Goal: Task Accomplishment & Management: Complete application form

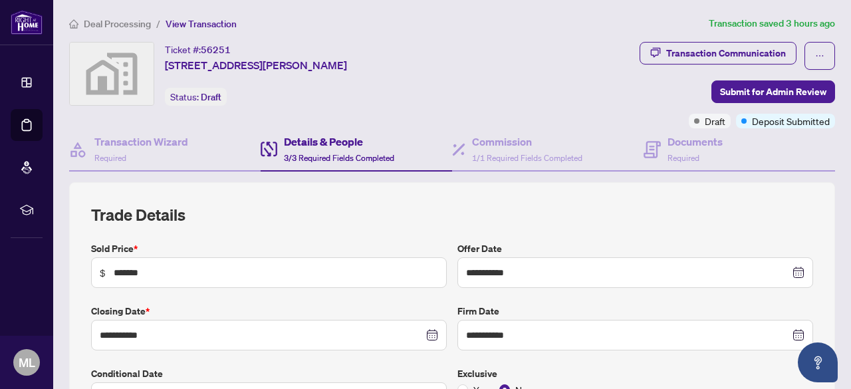
scroll to position [871, 0]
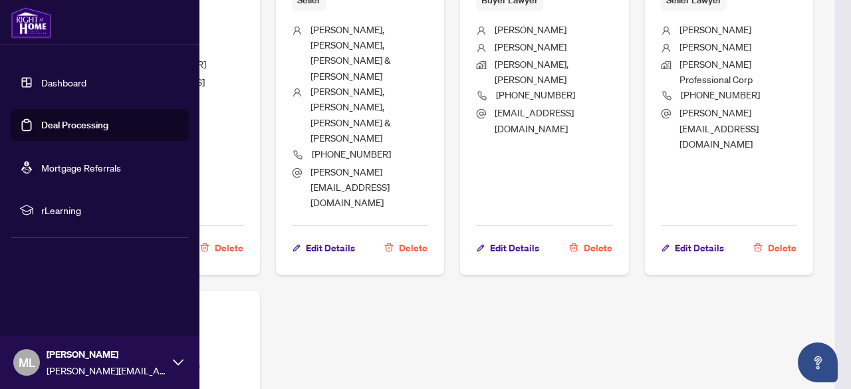
click at [41, 76] on link "Dashboard" at bounding box center [63, 82] width 45 height 12
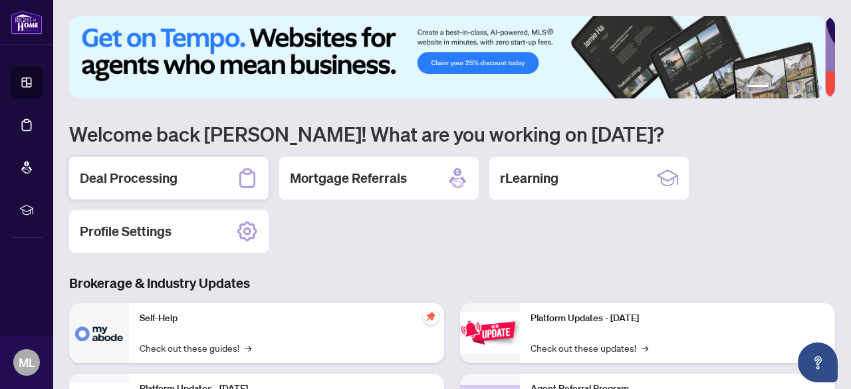
click at [189, 171] on div "Deal Processing" at bounding box center [168, 178] width 199 height 43
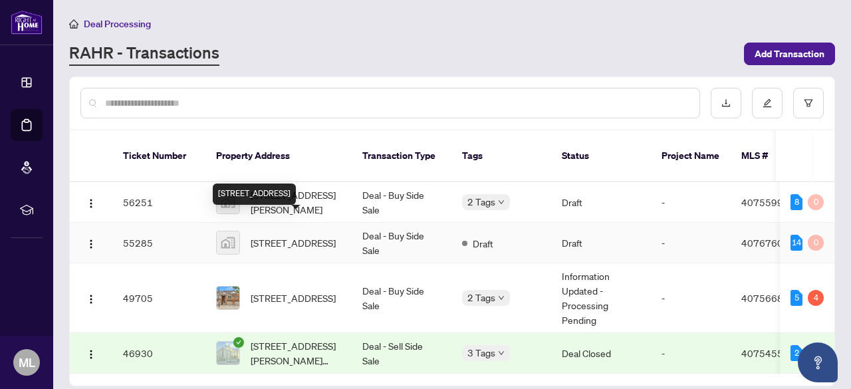
click at [296, 235] on span "[STREET_ADDRESS]" at bounding box center [293, 242] width 85 height 15
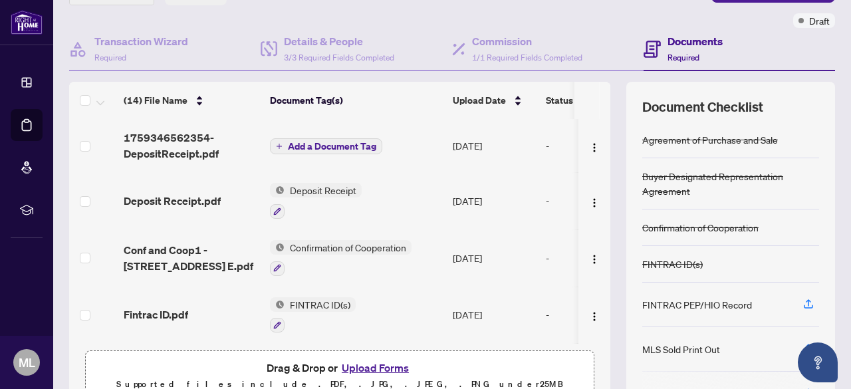
scroll to position [101, 0]
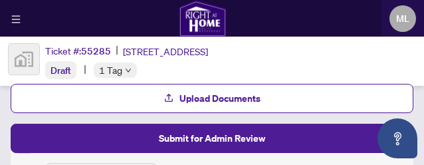
click at [230, 11] on div "ML [PERSON_NAME]" at bounding box center [212, 18] width 424 height 37
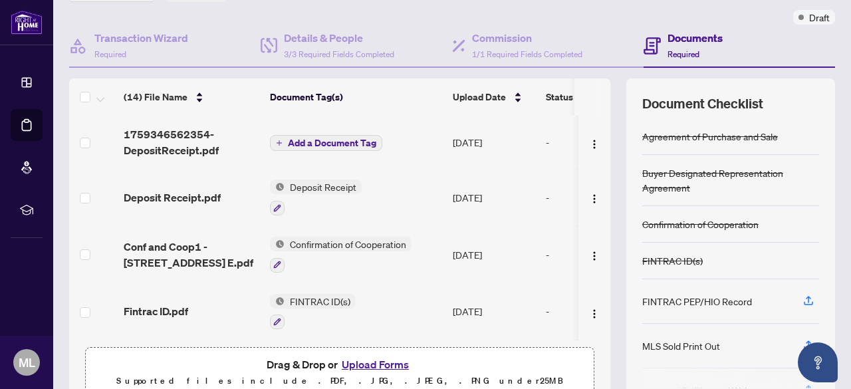
scroll to position [118, 0]
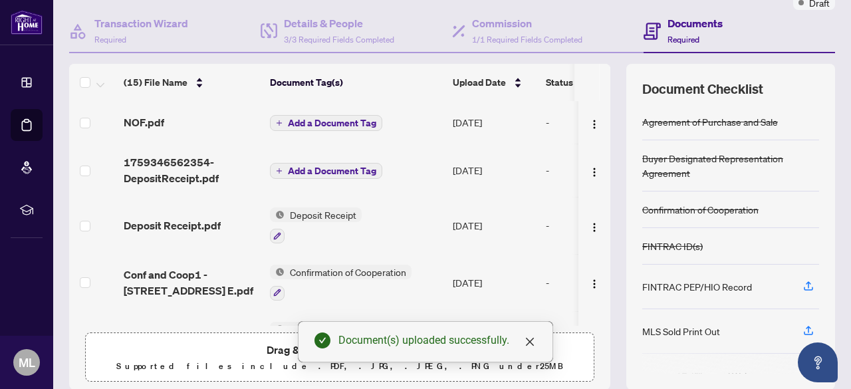
drag, startPoint x: 595, startPoint y: 116, endPoint x: 597, endPoint y: 80, distance: 35.3
click at [597, 80] on div "(15) File Name Document Tag(s) Upload Date Status (15) File Name Document Tag(s…" at bounding box center [339, 195] width 541 height 262
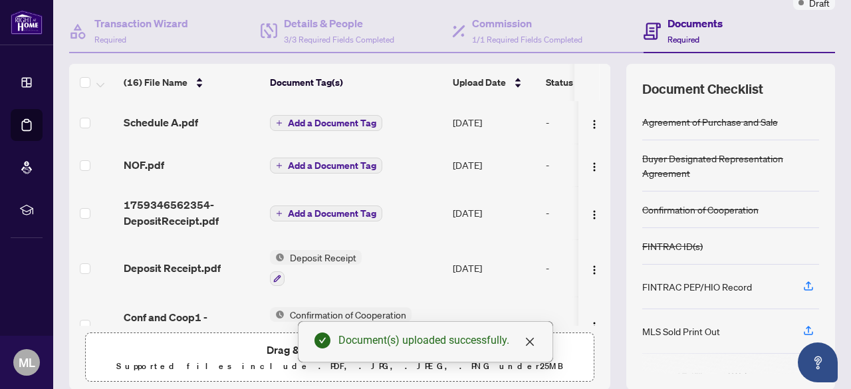
click at [239, 140] on td "Schedule A.pdf" at bounding box center [191, 122] width 146 height 43
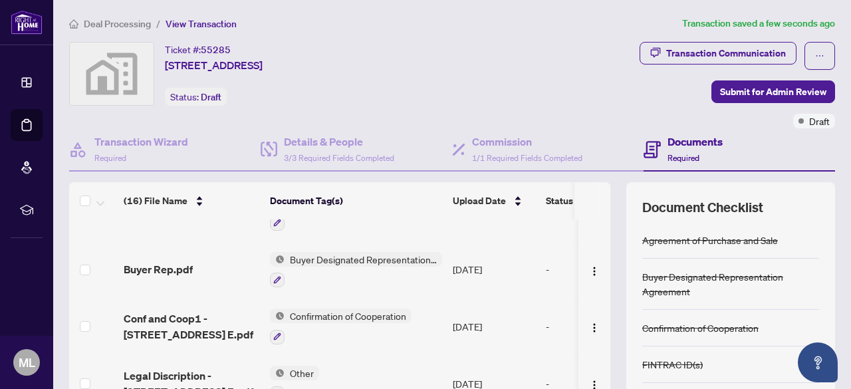
scroll to position [404, 0]
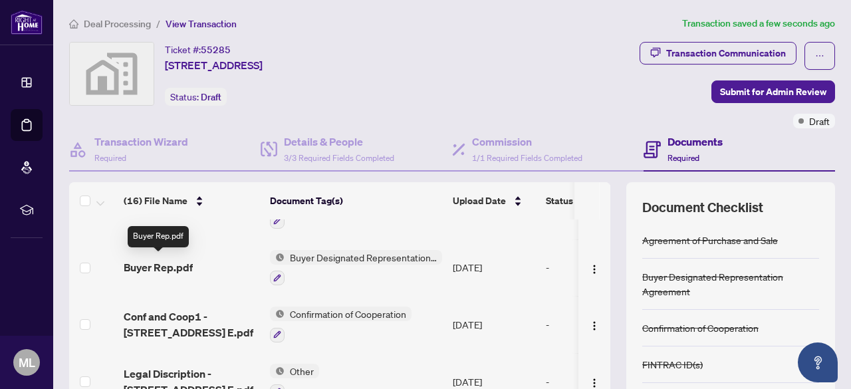
click at [147, 259] on span "Buyer Rep.pdf" at bounding box center [158, 267] width 69 height 16
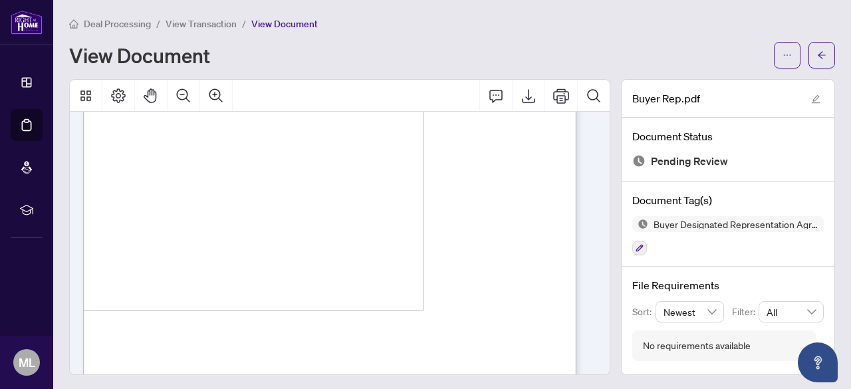
scroll to position [1711, 0]
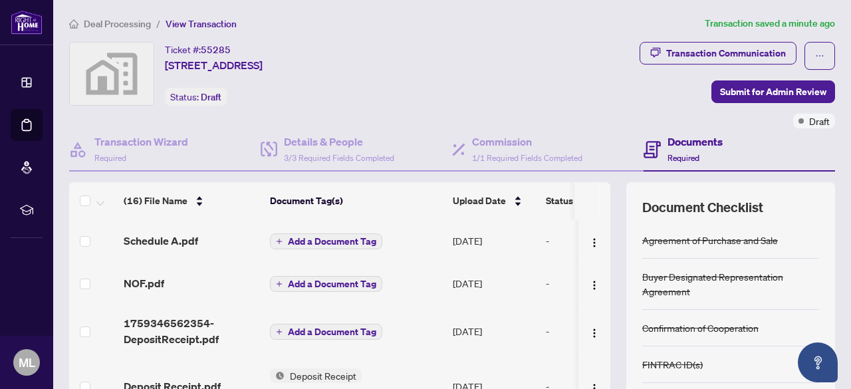
click at [309, 112] on div "Ticket #: 55285 [STREET_ADDRESS] Status: Draft" at bounding box center [258, 85] width 385 height 86
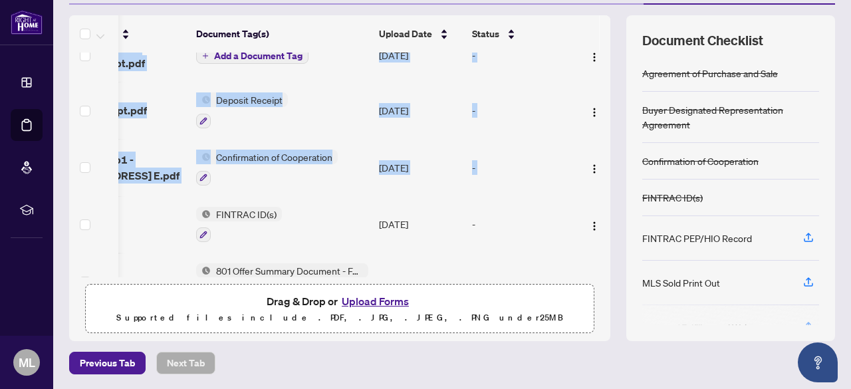
scroll to position [0, 89]
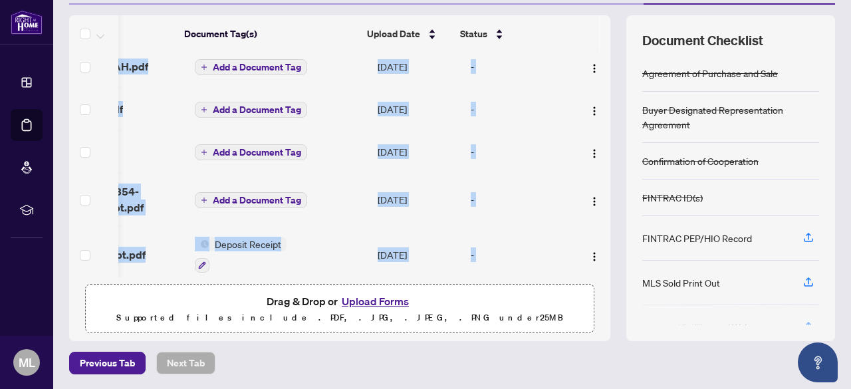
drag, startPoint x: 595, startPoint y: 127, endPoint x: 596, endPoint y: 39, distance: 88.4
click at [596, 39] on div "(17) File Name Document Tag(s) Upload Date Status (17) File Name Document Tag(s…" at bounding box center [339, 146] width 541 height 262
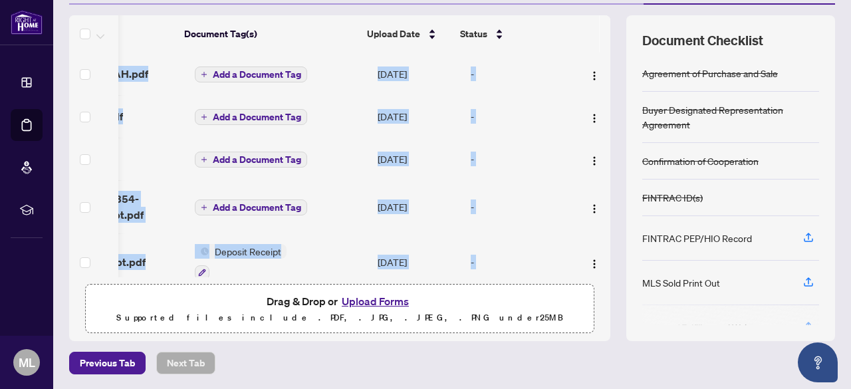
click at [559, 56] on td "-" at bounding box center [521, 74] width 113 height 43
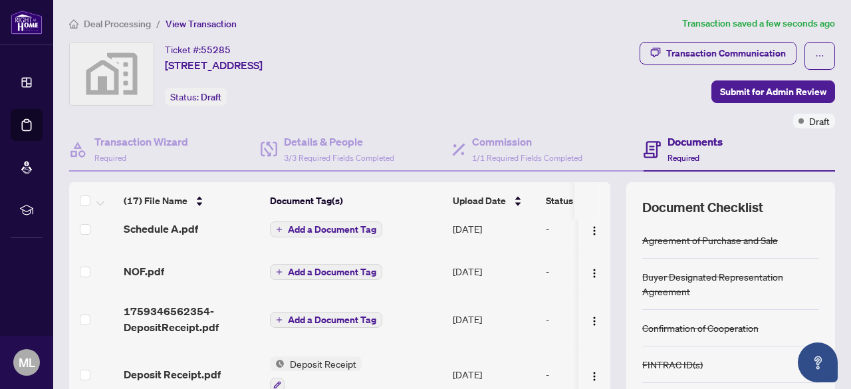
scroll to position [51, 0]
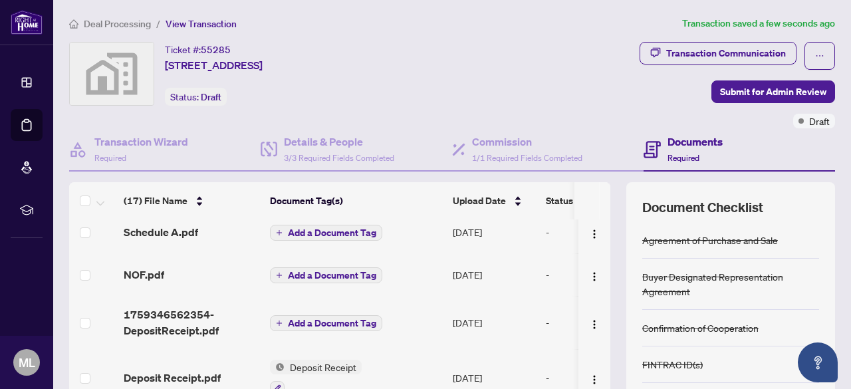
click at [325, 318] on span "Add a Document Tag" at bounding box center [332, 322] width 88 height 9
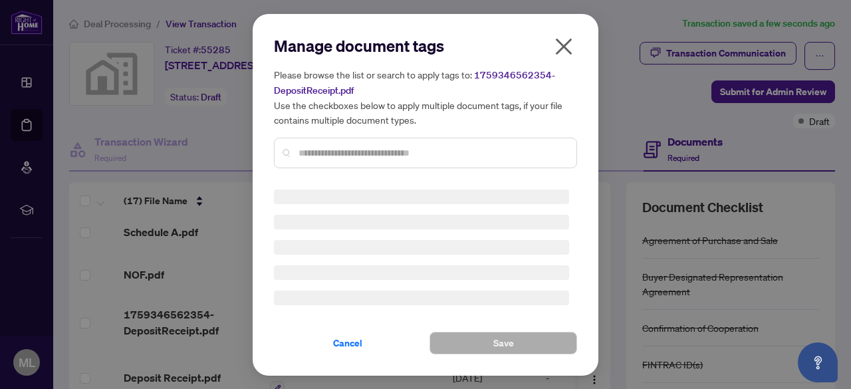
click at [324, 152] on div at bounding box center [425, 153] width 303 height 31
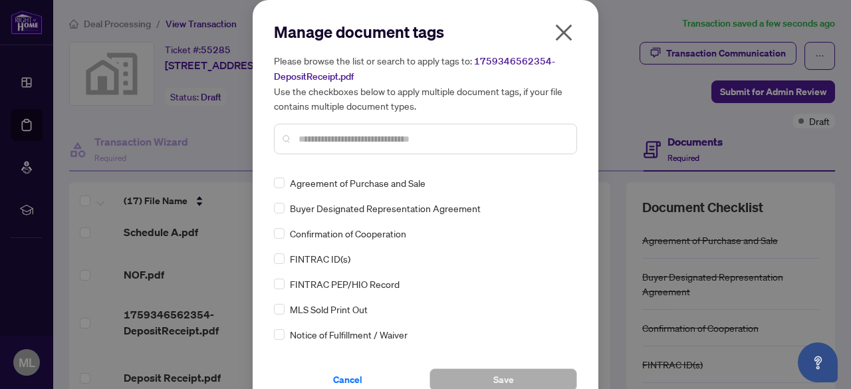
click at [319, 142] on input "text" at bounding box center [432, 139] width 267 height 15
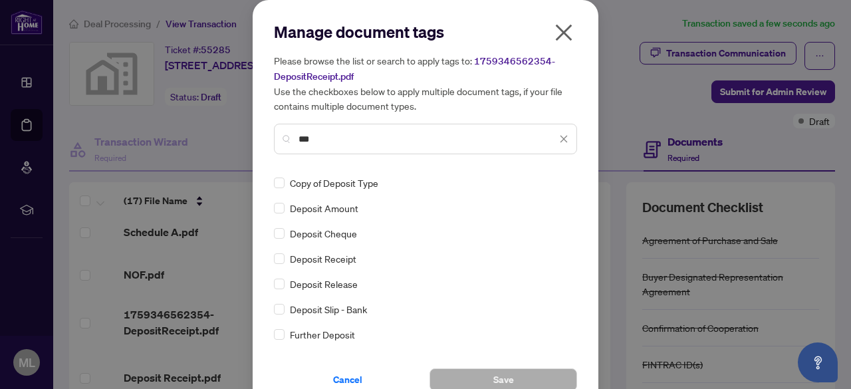
type input "***"
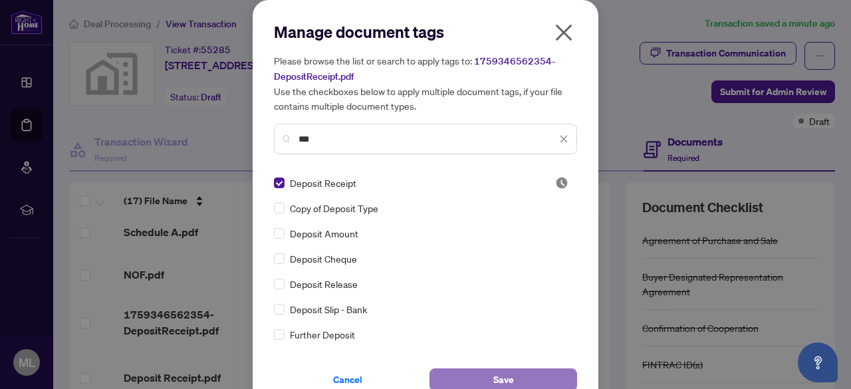
click at [509, 374] on button "Save" at bounding box center [504, 379] width 148 height 23
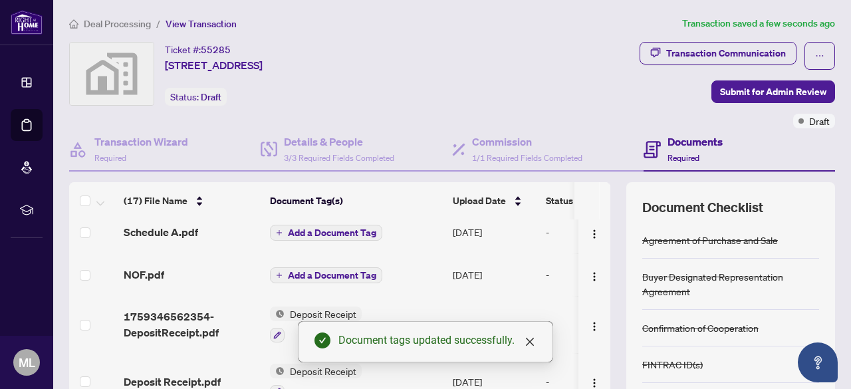
click at [309, 229] on span "Add a Document Tag" at bounding box center [332, 232] width 88 height 9
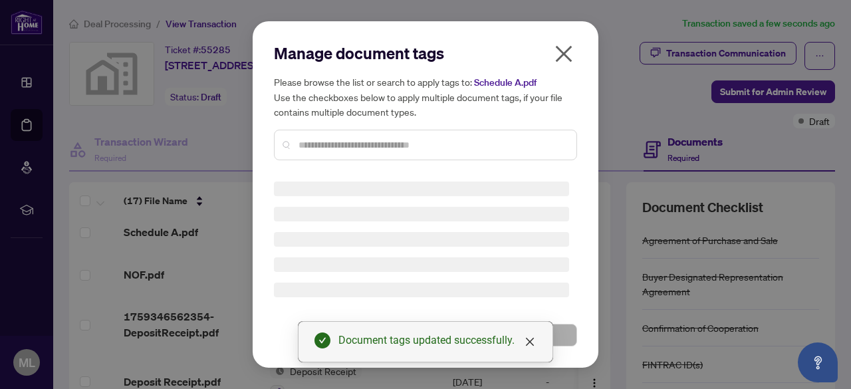
click at [336, 134] on div at bounding box center [425, 145] width 303 height 31
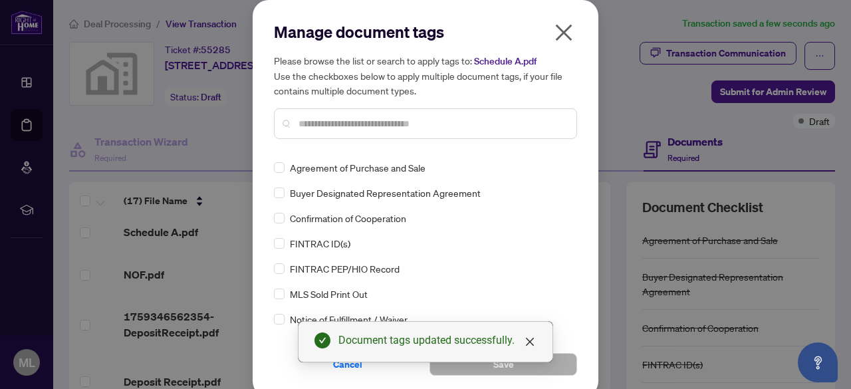
click at [336, 134] on div at bounding box center [425, 123] width 303 height 31
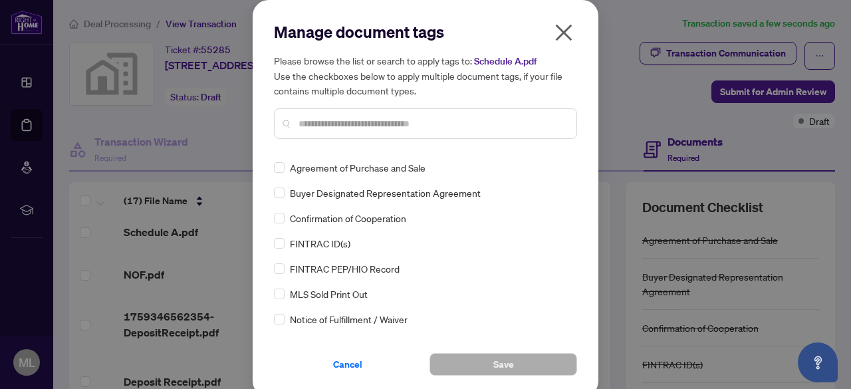
click at [333, 122] on input "text" at bounding box center [432, 123] width 267 height 15
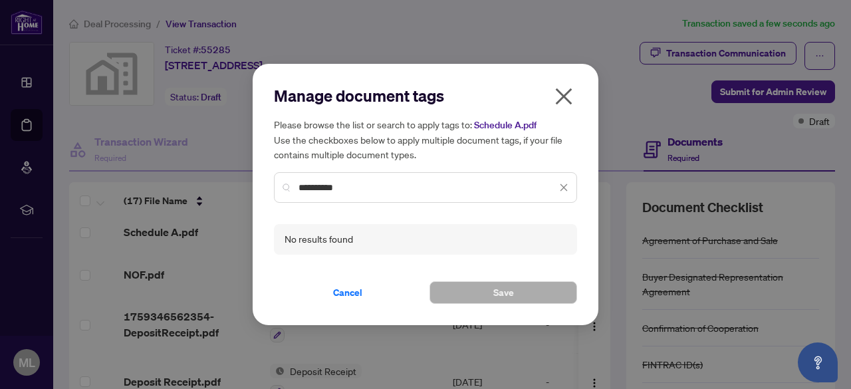
click at [374, 187] on input "**********" at bounding box center [428, 187] width 258 height 15
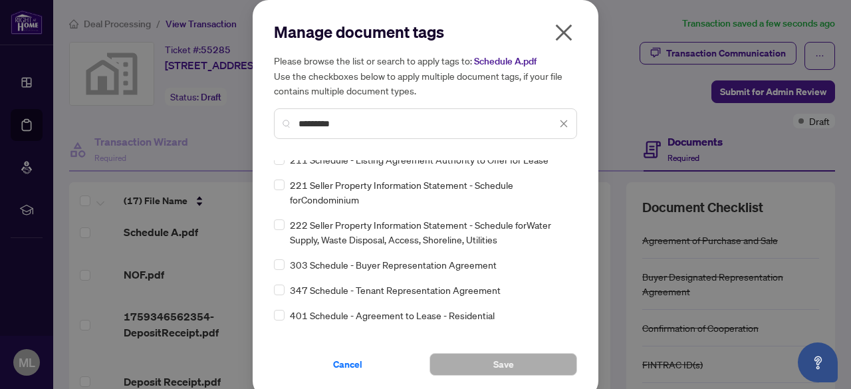
scroll to position [0, 0]
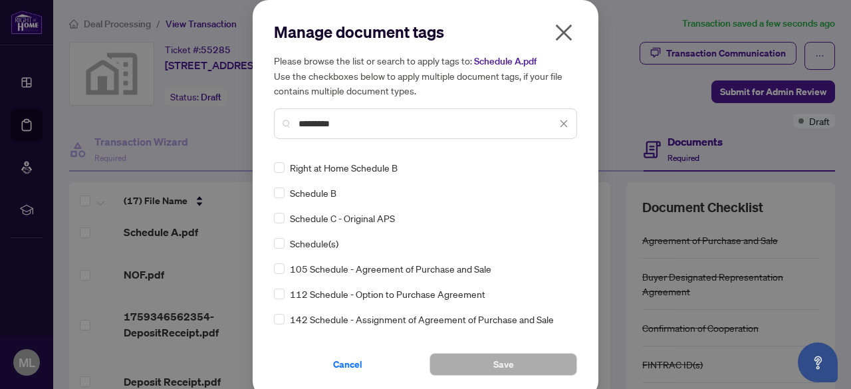
drag, startPoint x: 476, startPoint y: 5, endPoint x: 587, endPoint y: 15, distance: 111.4
click at [587, 15] on div "Manage document tags Please browse the list or search to apply tags to: Schedul…" at bounding box center [426, 198] width 346 height 397
click at [355, 118] on input "********" at bounding box center [428, 123] width 258 height 15
type input "*"
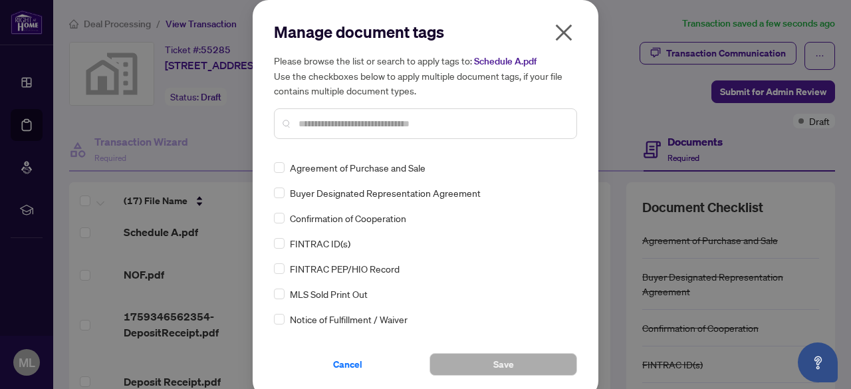
click at [568, 28] on icon "close" at bounding box center [563, 32] width 21 height 21
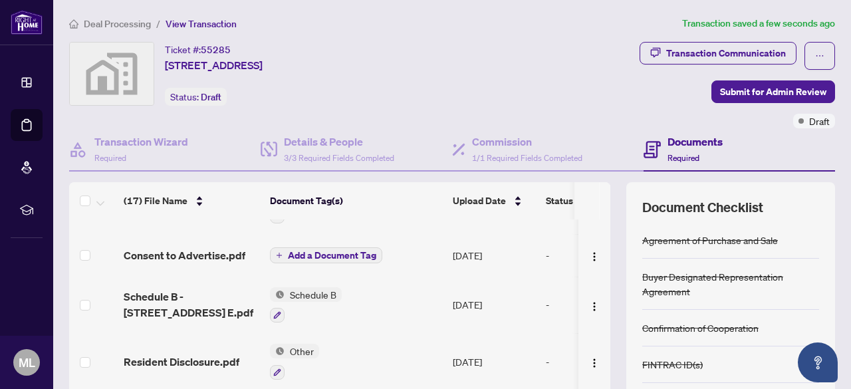
scroll to position [684, 0]
click at [342, 249] on span "Add a Document Tag" at bounding box center [332, 253] width 88 height 9
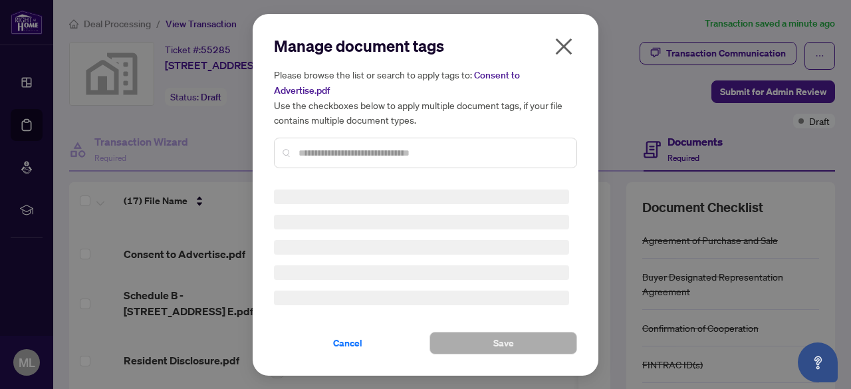
click at [368, 143] on div "Manage document tags Please browse the list or search to apply tags to: Consent…" at bounding box center [425, 107] width 303 height 144
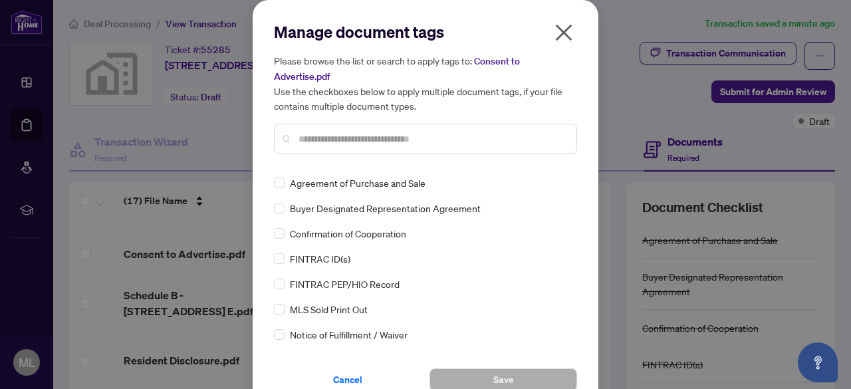
click at [353, 132] on input "text" at bounding box center [432, 139] width 267 height 15
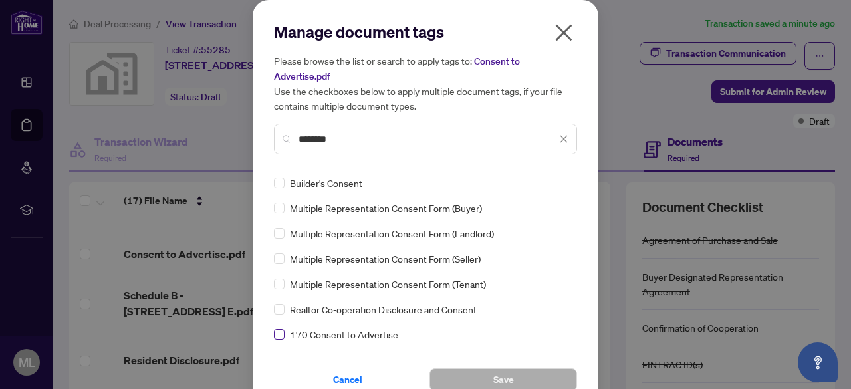
type input "*******"
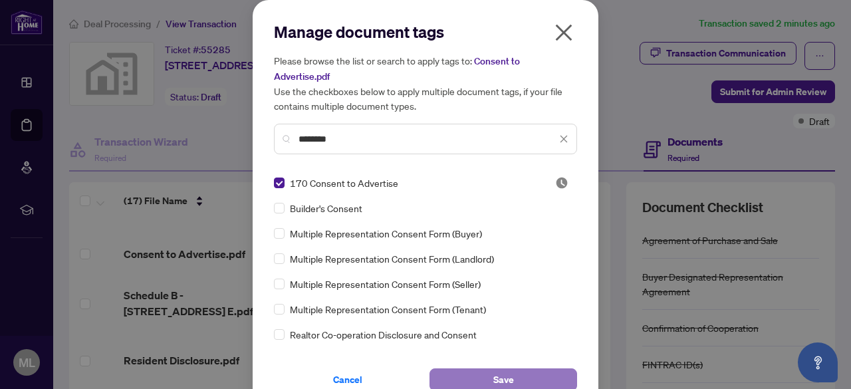
click at [505, 369] on span "Save" at bounding box center [503, 379] width 21 height 21
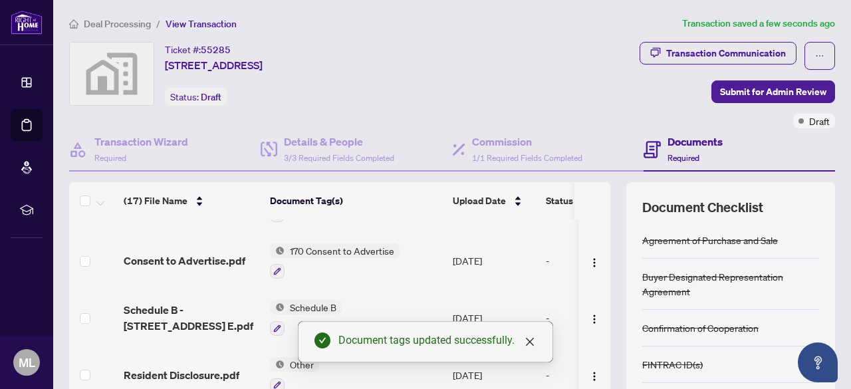
drag, startPoint x: 601, startPoint y: 236, endPoint x: 601, endPoint y: 256, distance: 19.9
click at [601, 256] on div "(17) File Name Document Tag(s) Upload Date Status (17) File Name Document Tag(s…" at bounding box center [452, 345] width 766 height 326
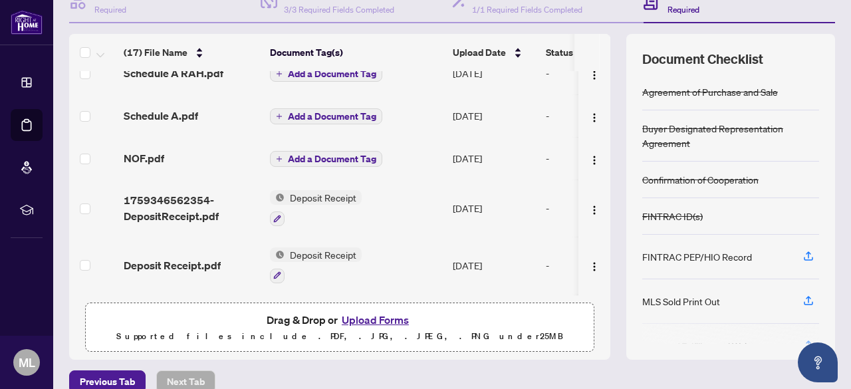
scroll to position [0, 0]
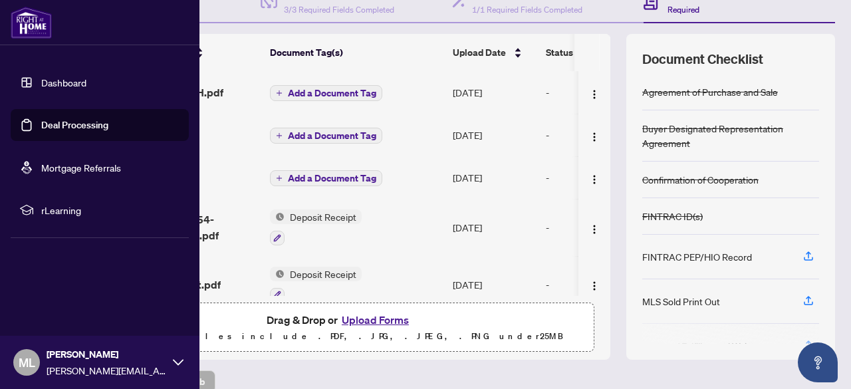
click at [63, 85] on link "Dashboard" at bounding box center [63, 82] width 45 height 12
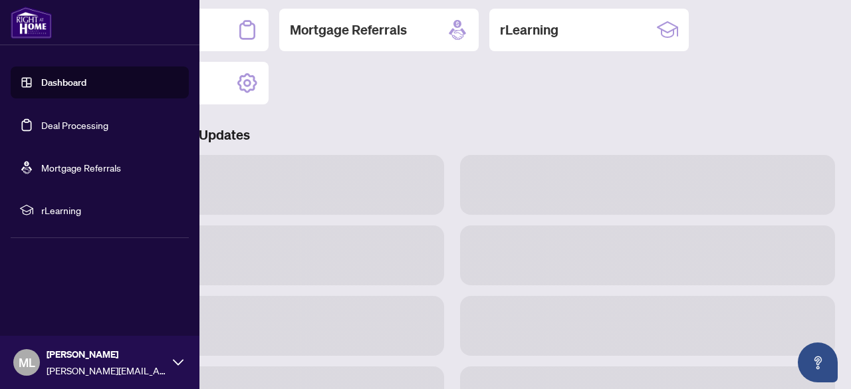
scroll to position [147, 0]
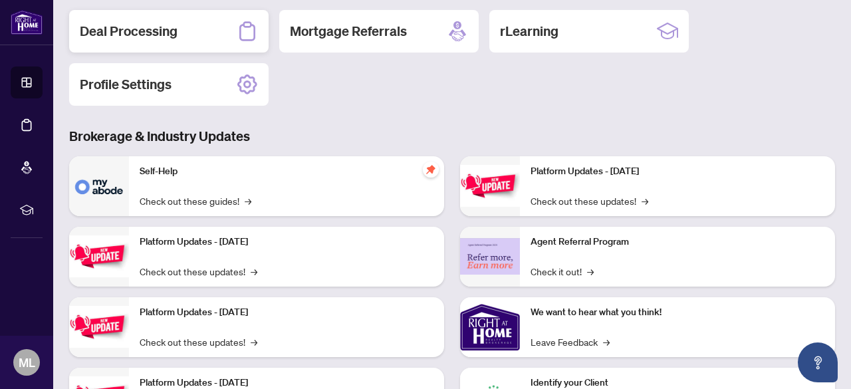
click at [227, 39] on div "Deal Processing" at bounding box center [168, 31] width 199 height 43
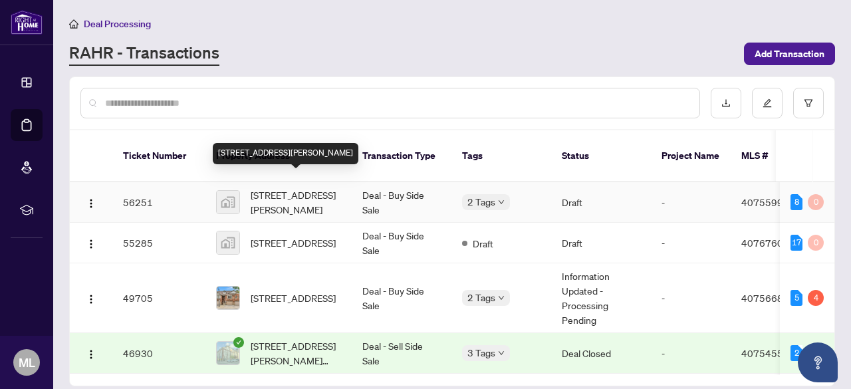
click at [273, 187] on span "[STREET_ADDRESS][PERSON_NAME]" at bounding box center [296, 201] width 90 height 29
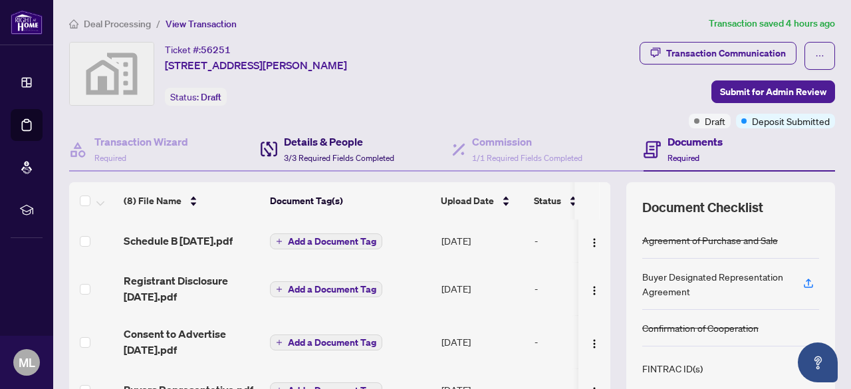
click at [324, 142] on h4 "Details & People" at bounding box center [339, 142] width 110 height 16
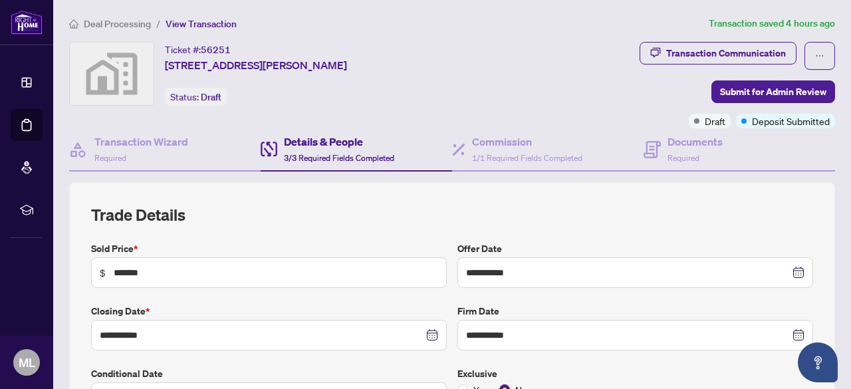
click at [324, 142] on h4 "Details & People" at bounding box center [339, 142] width 110 height 16
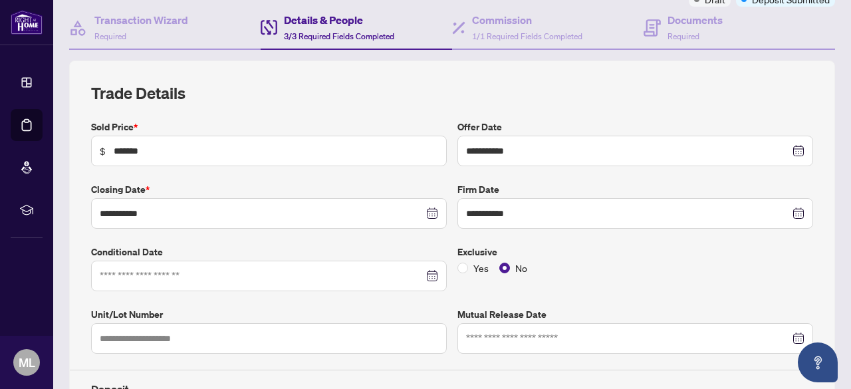
scroll to position [122, 0]
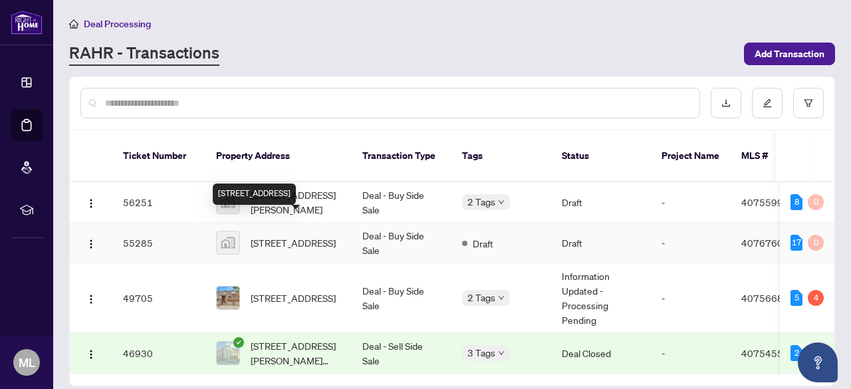
click at [287, 235] on span "[STREET_ADDRESS]" at bounding box center [293, 242] width 85 height 15
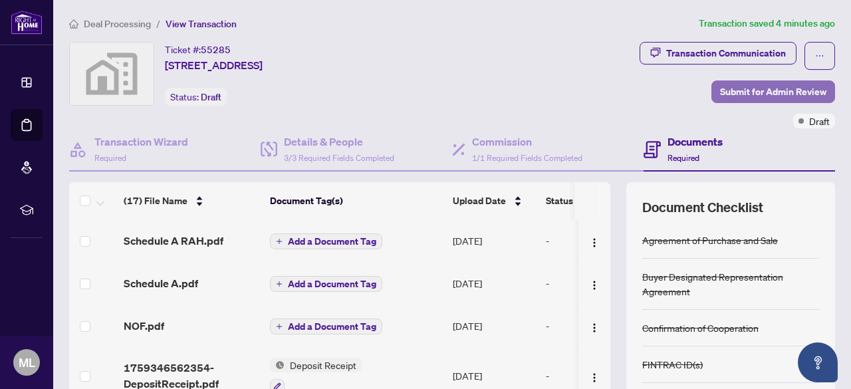
click at [764, 91] on span "Submit for Admin Review" at bounding box center [773, 91] width 106 height 21
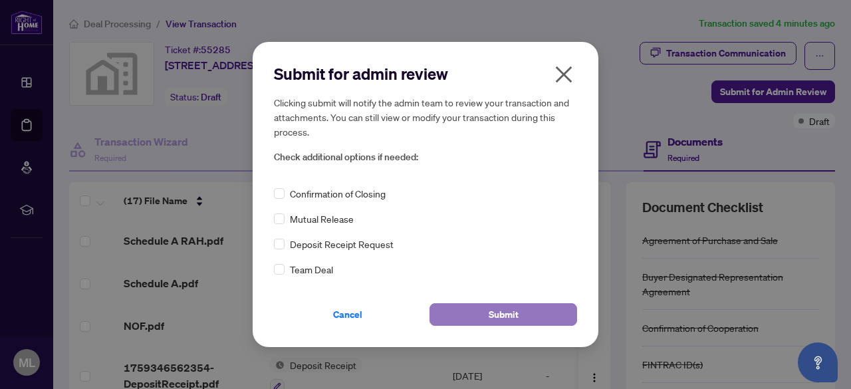
click at [511, 306] on span "Submit" at bounding box center [504, 314] width 30 height 21
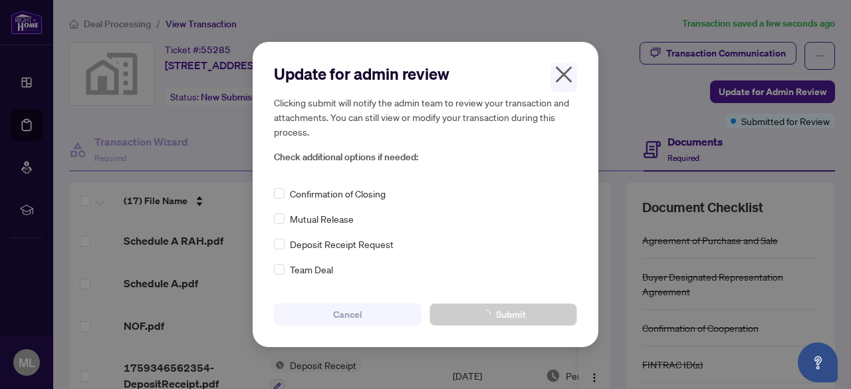
click at [511, 306] on div "Update for admin review Clicking submit will notify the admin team to review yo…" at bounding box center [425, 194] width 851 height 389
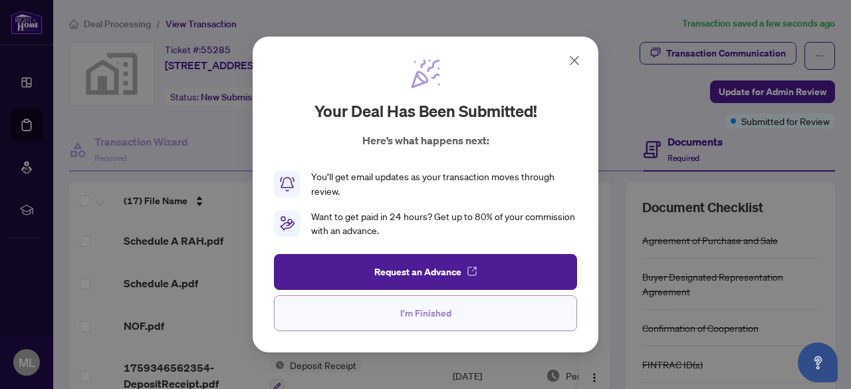
click at [436, 315] on span "I'm Finished" at bounding box center [425, 313] width 51 height 21
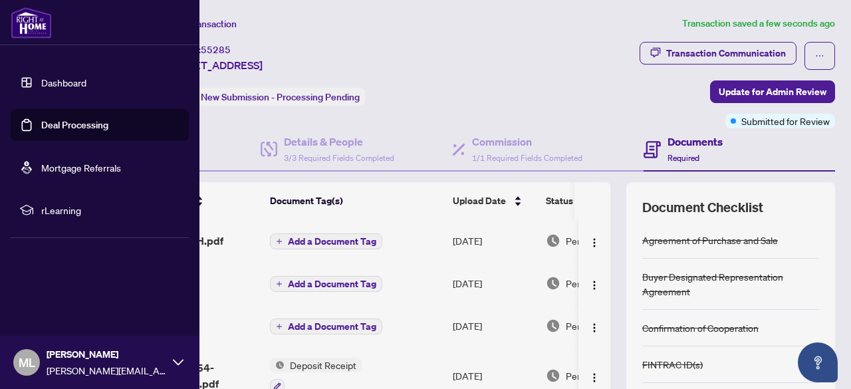
click at [53, 84] on link "Dashboard" at bounding box center [63, 82] width 45 height 12
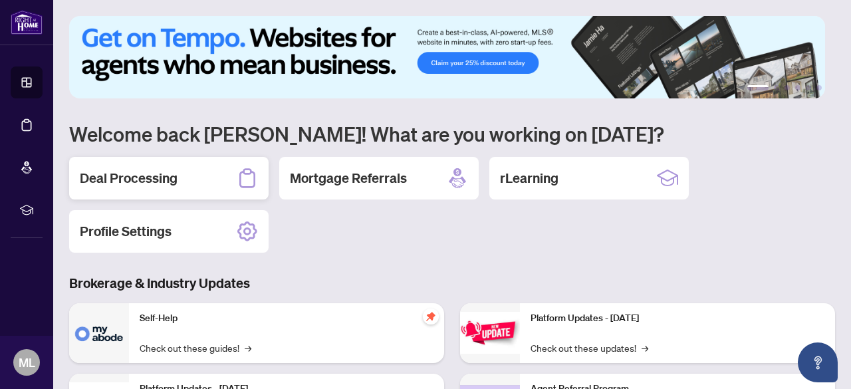
click at [161, 189] on div "Deal Processing" at bounding box center [168, 178] width 199 height 43
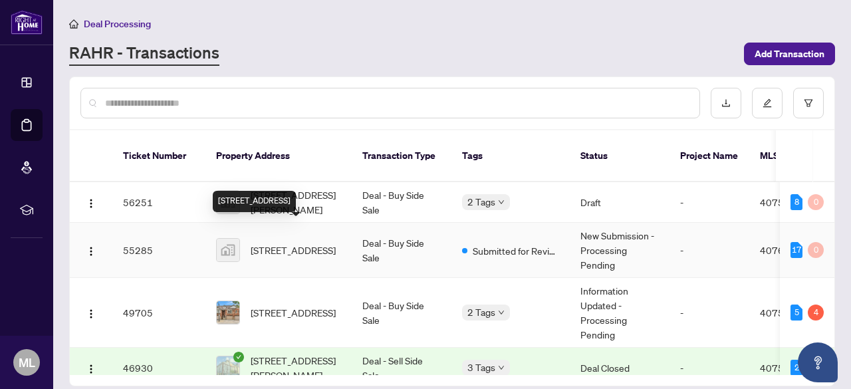
click at [300, 243] on span "[STREET_ADDRESS]" at bounding box center [293, 250] width 85 height 15
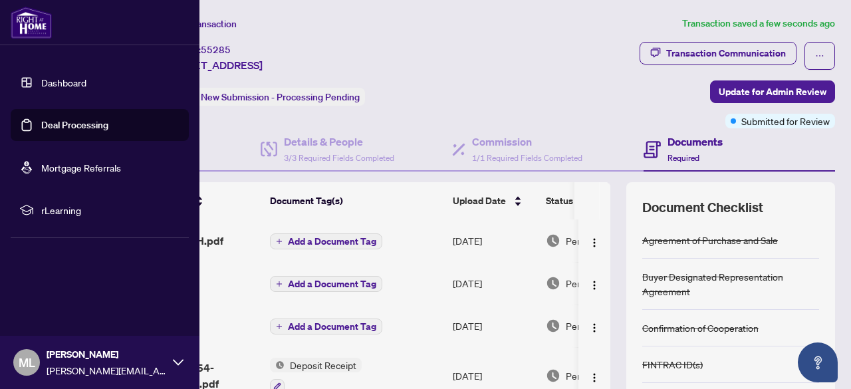
click at [59, 84] on link "Dashboard" at bounding box center [63, 82] width 45 height 12
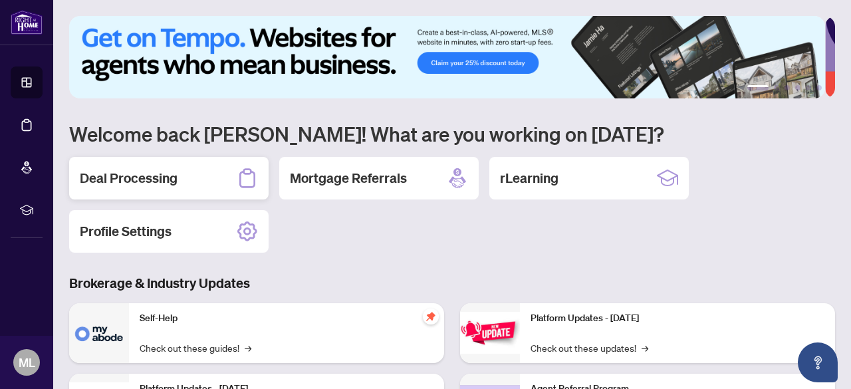
click at [219, 178] on div "Deal Processing" at bounding box center [168, 178] width 199 height 43
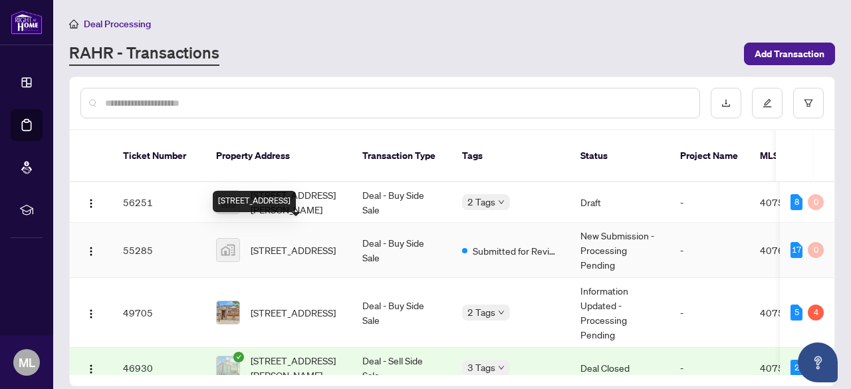
click at [288, 243] on span "[STREET_ADDRESS]" at bounding box center [293, 250] width 85 height 15
click at [295, 243] on span "[STREET_ADDRESS]" at bounding box center [293, 250] width 85 height 15
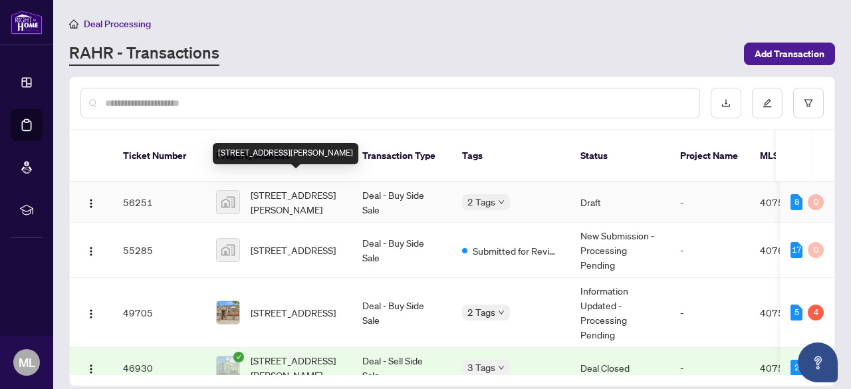
click at [291, 187] on span "[STREET_ADDRESS][PERSON_NAME]" at bounding box center [296, 201] width 90 height 29
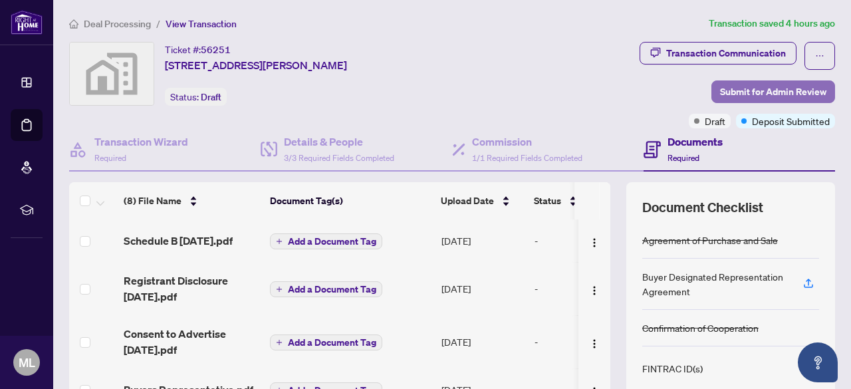
click at [765, 93] on span "Submit for Admin Review" at bounding box center [773, 91] width 106 height 21
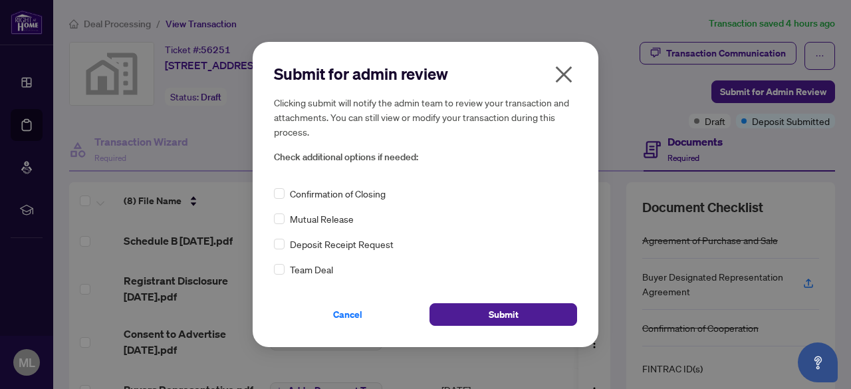
click at [561, 82] on icon "close" at bounding box center [563, 74] width 21 height 21
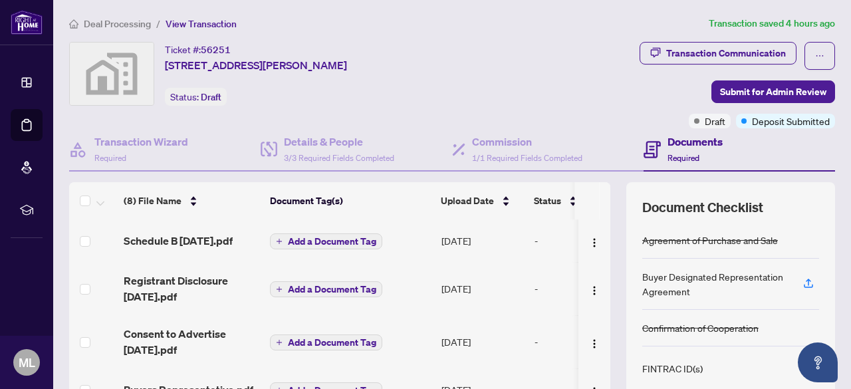
click at [330, 243] on span "Add a Document Tag" at bounding box center [332, 241] width 88 height 9
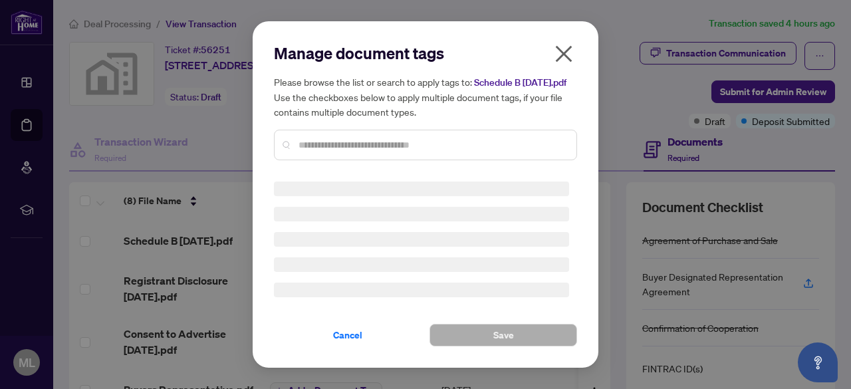
click at [364, 152] on div at bounding box center [425, 145] width 303 height 31
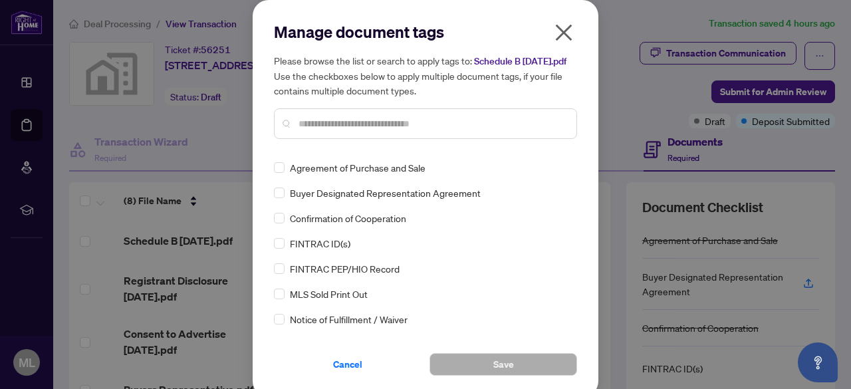
click at [358, 131] on input "text" at bounding box center [432, 123] width 267 height 15
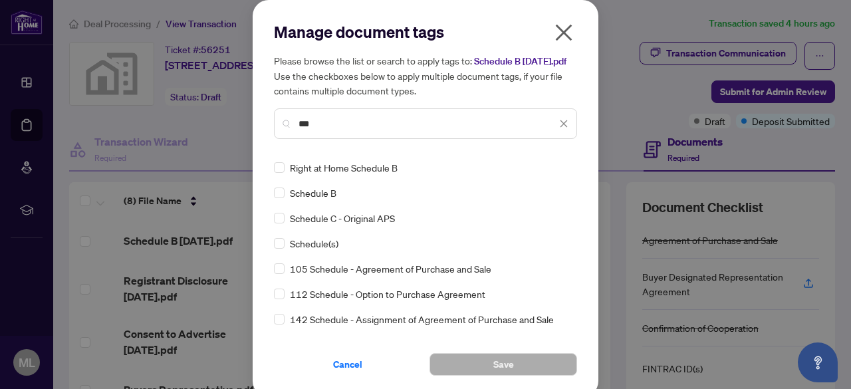
type input "***"
click at [329, 200] on span "Schedule B" at bounding box center [313, 193] width 47 height 15
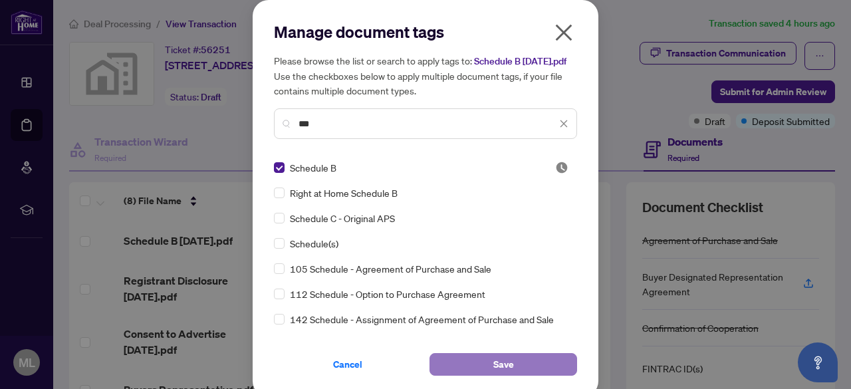
click at [497, 375] on span "Save" at bounding box center [503, 364] width 21 height 21
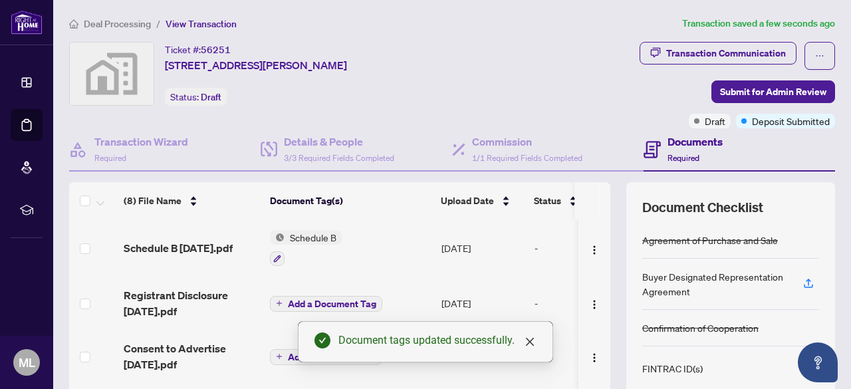
click at [342, 301] on span "Add a Document Tag" at bounding box center [332, 303] width 88 height 9
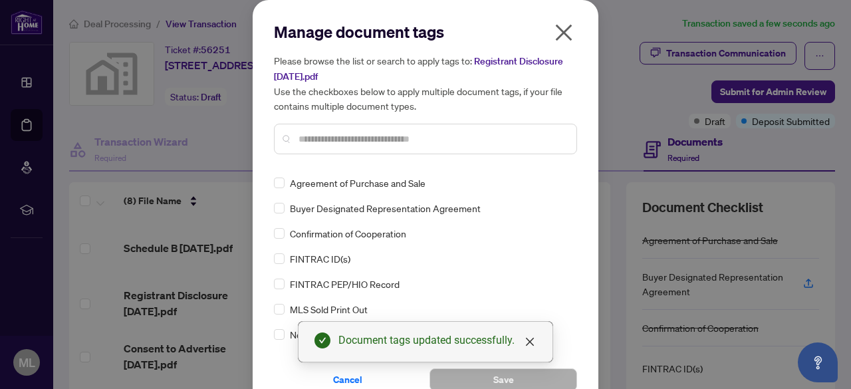
click at [348, 149] on div at bounding box center [425, 139] width 303 height 31
click at [350, 151] on div at bounding box center [425, 139] width 303 height 31
click at [349, 143] on input "text" at bounding box center [432, 139] width 267 height 15
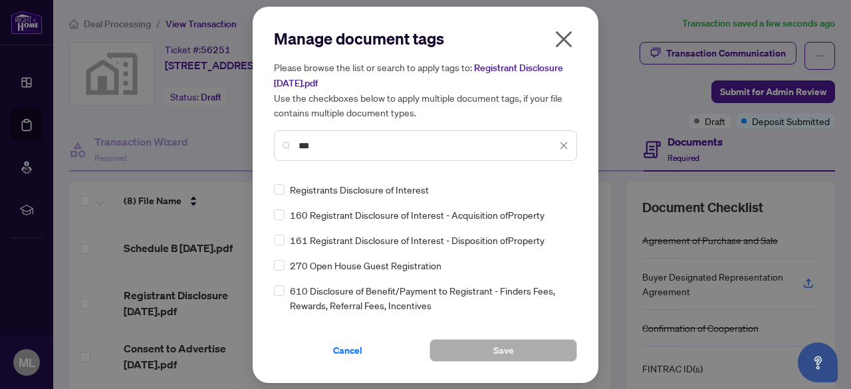
type input "***"
click at [502, 345] on span "Save" at bounding box center [503, 350] width 21 height 21
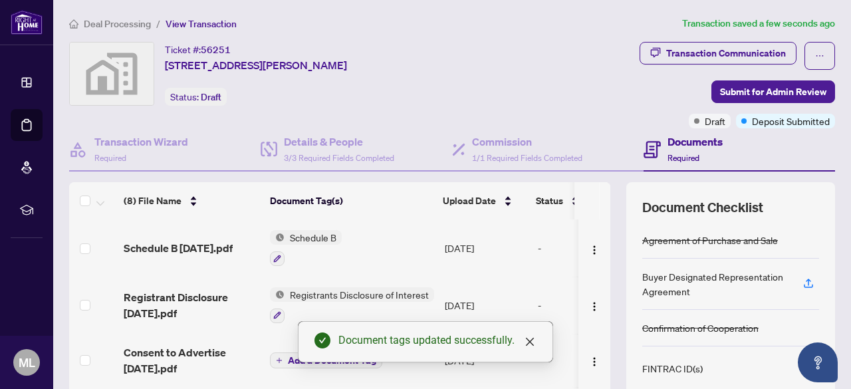
click at [293, 362] on span "Add a Document Tag" at bounding box center [332, 360] width 88 height 9
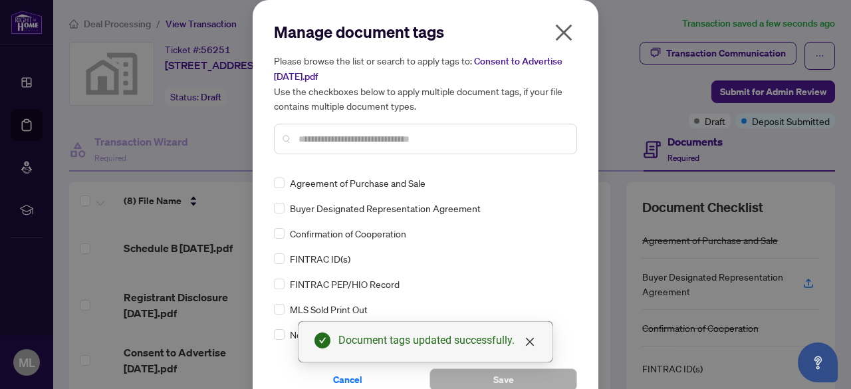
click at [360, 146] on div at bounding box center [425, 139] width 303 height 31
click at [352, 134] on input "text" at bounding box center [432, 139] width 267 height 15
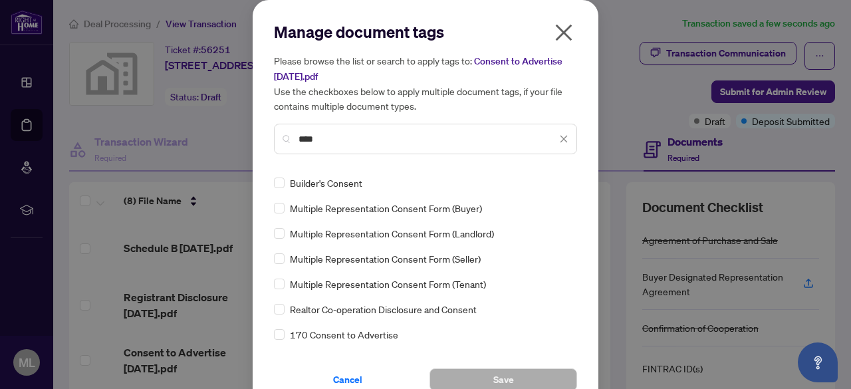
type input "****"
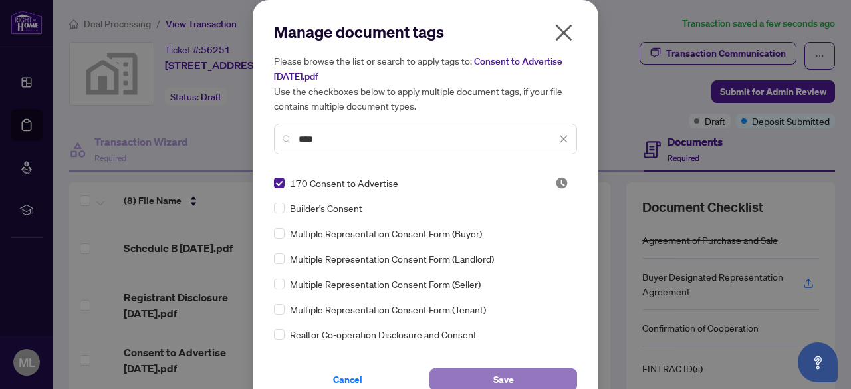
click at [519, 376] on button "Save" at bounding box center [504, 379] width 148 height 23
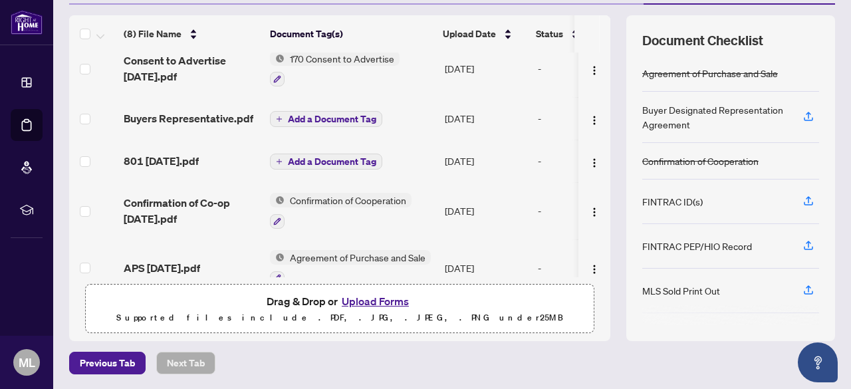
scroll to position [173, 0]
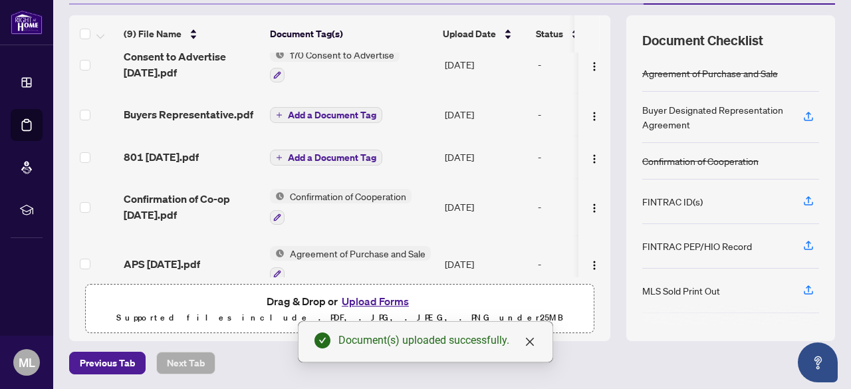
click at [295, 112] on span "Add a Document Tag" at bounding box center [332, 114] width 88 height 9
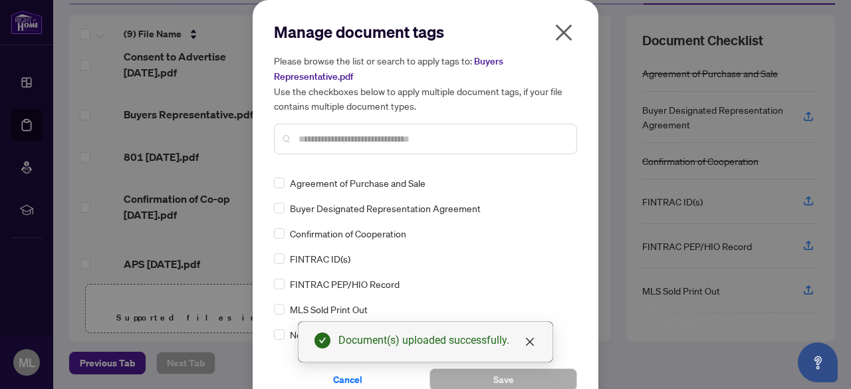
click at [320, 145] on div at bounding box center [425, 139] width 303 height 31
click at [320, 136] on input "text" at bounding box center [432, 139] width 267 height 15
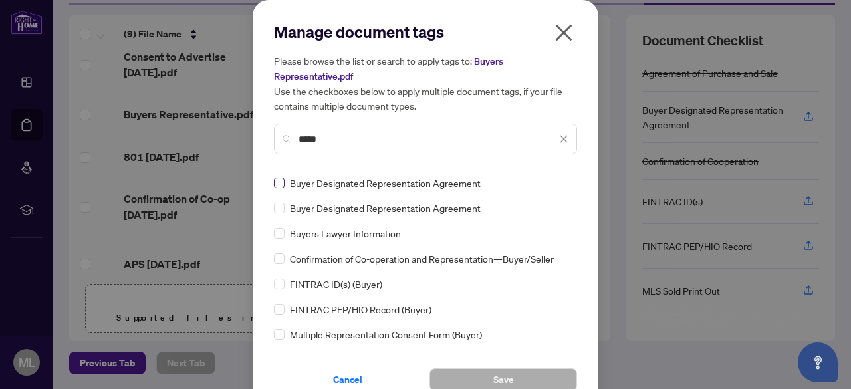
type input "*****"
click at [541, 378] on button "Save" at bounding box center [504, 379] width 148 height 23
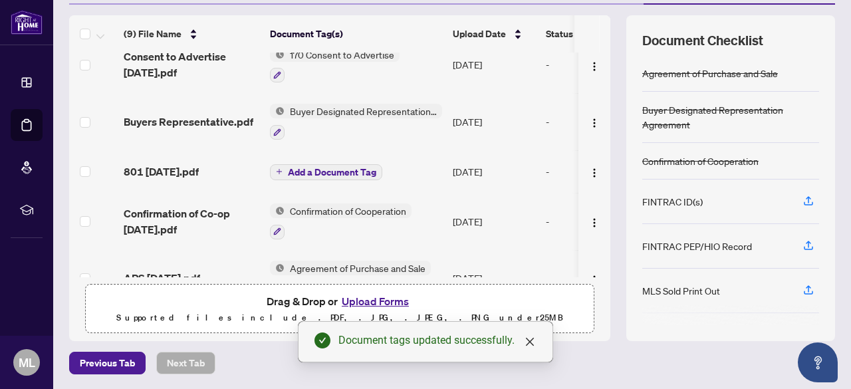
click at [337, 171] on span "Add a Document Tag" at bounding box center [332, 172] width 88 height 9
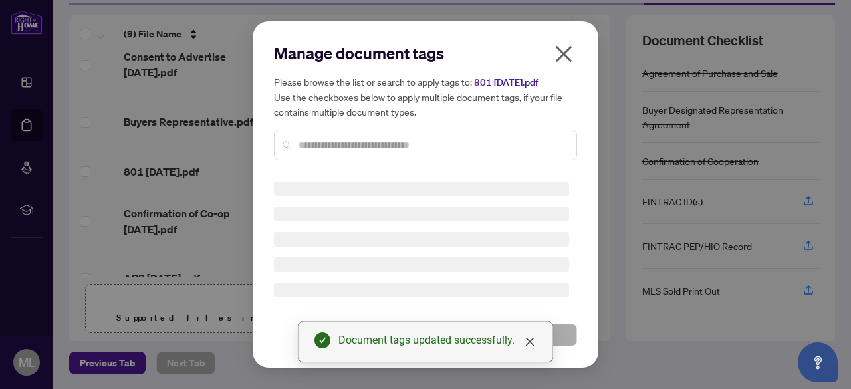
click at [403, 144] on div "Manage document tags Please browse the list or search to apply tags to: 801 [DA…" at bounding box center [425, 107] width 303 height 128
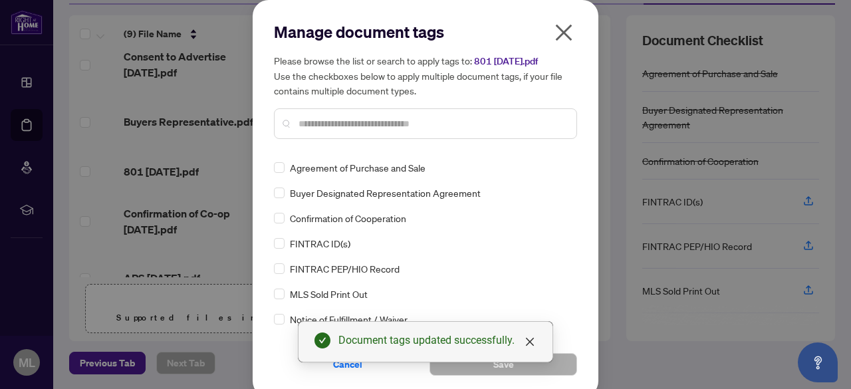
click at [392, 126] on input "text" at bounding box center [432, 123] width 267 height 15
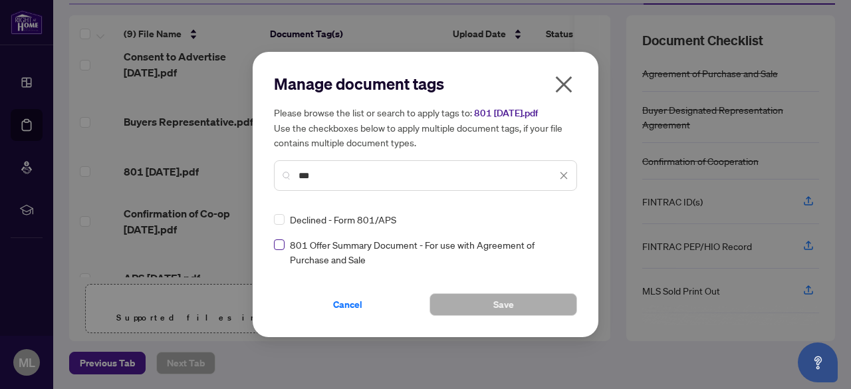
type input "***"
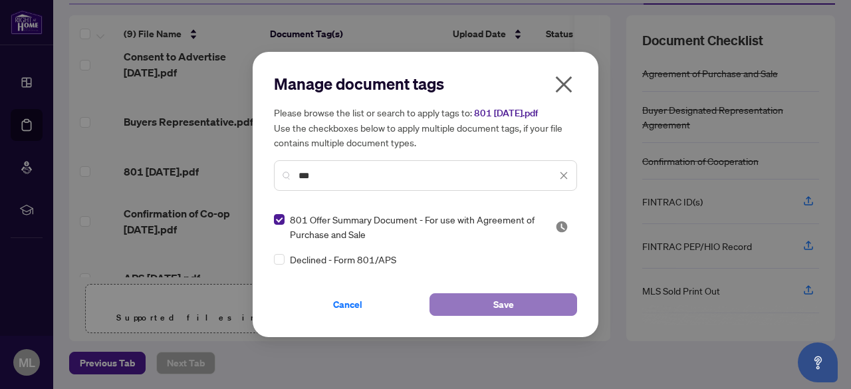
click at [496, 304] on span "Save" at bounding box center [503, 304] width 21 height 21
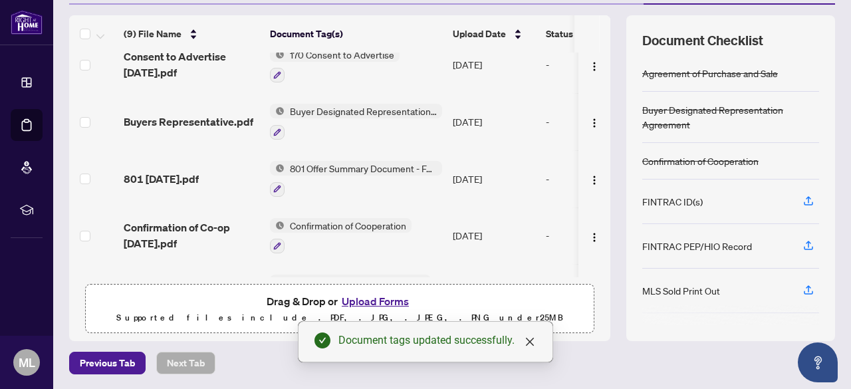
scroll to position [271, 0]
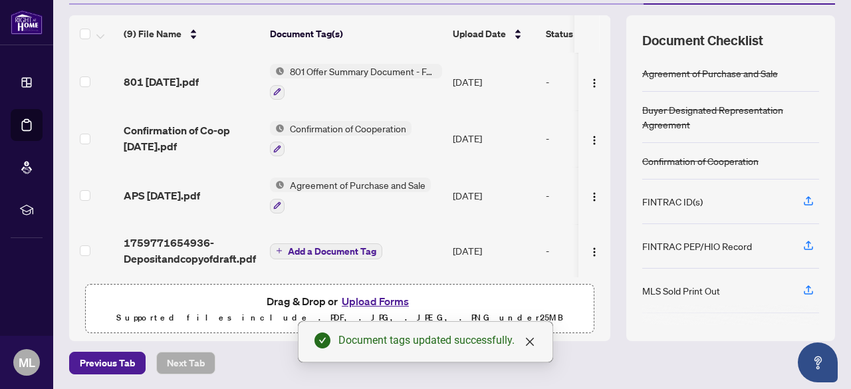
click at [320, 247] on span "Add a Document Tag" at bounding box center [332, 251] width 88 height 9
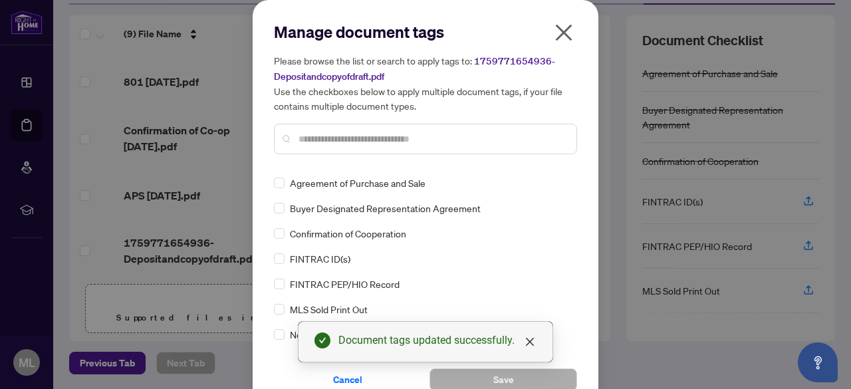
click at [381, 149] on div at bounding box center [425, 139] width 303 height 31
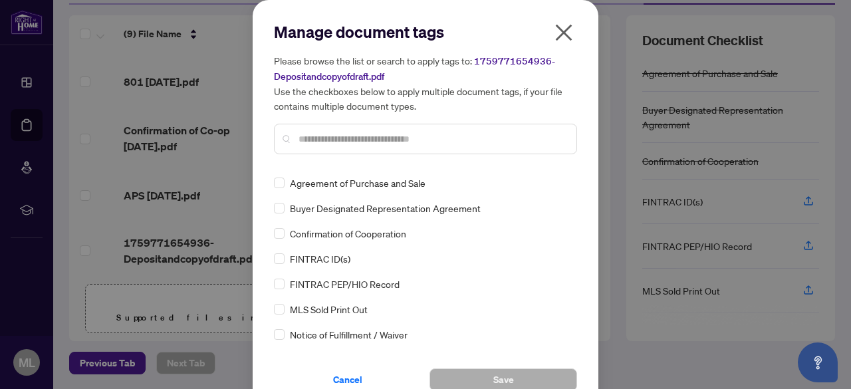
click at [370, 140] on input "text" at bounding box center [432, 139] width 267 height 15
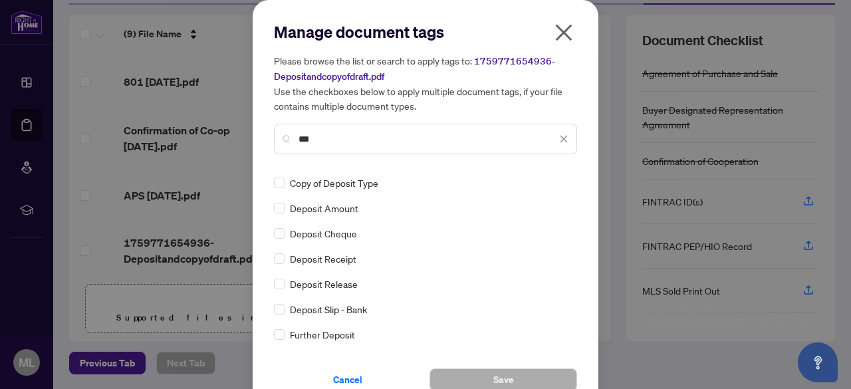
type input "***"
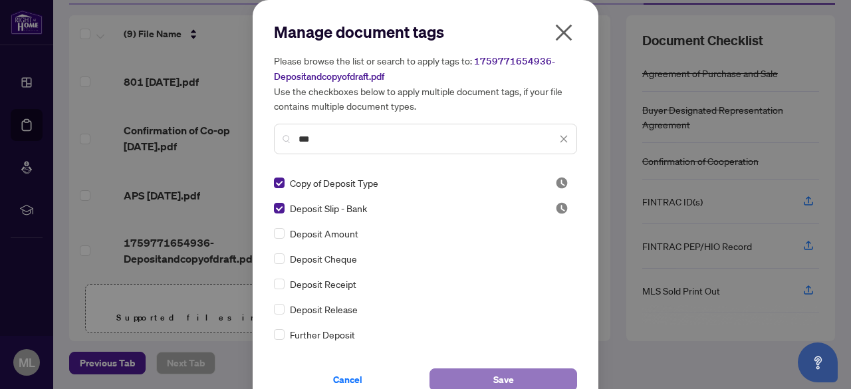
click at [496, 382] on span "Save" at bounding box center [503, 379] width 21 height 21
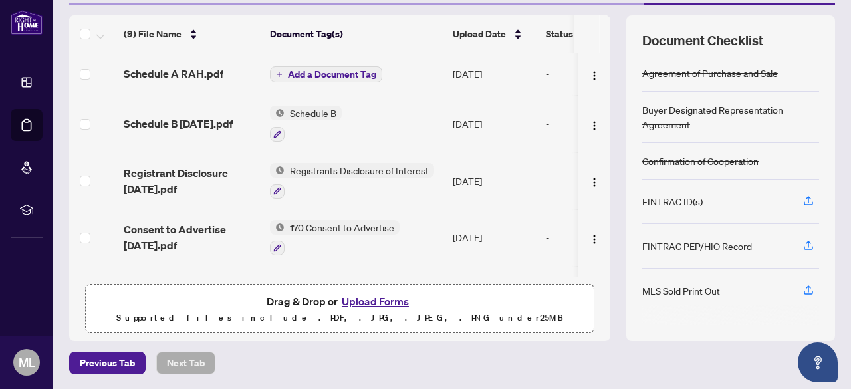
scroll to position [0, 0]
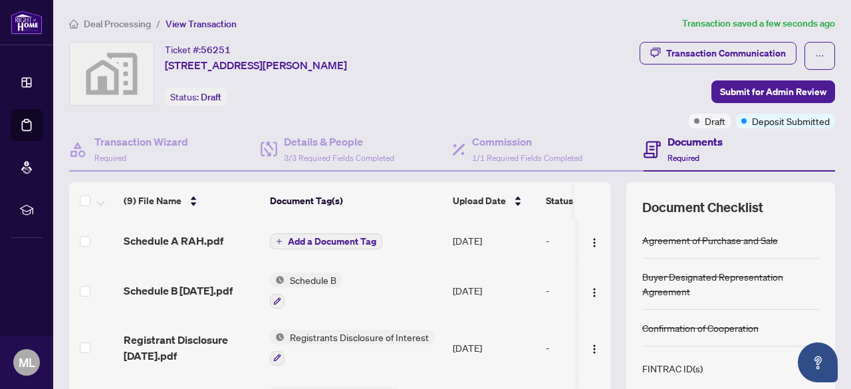
click at [777, 120] on span "Deposit Submitted" at bounding box center [791, 121] width 78 height 15
click at [725, 93] on span "Submit for Admin Review" at bounding box center [773, 91] width 106 height 21
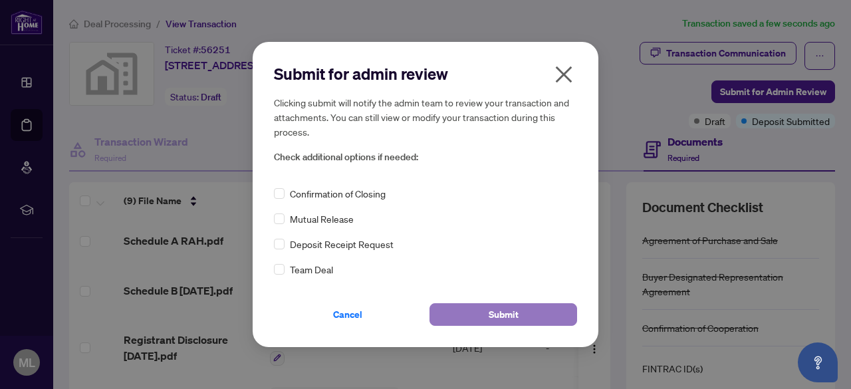
click at [519, 312] on button "Submit" at bounding box center [504, 314] width 148 height 23
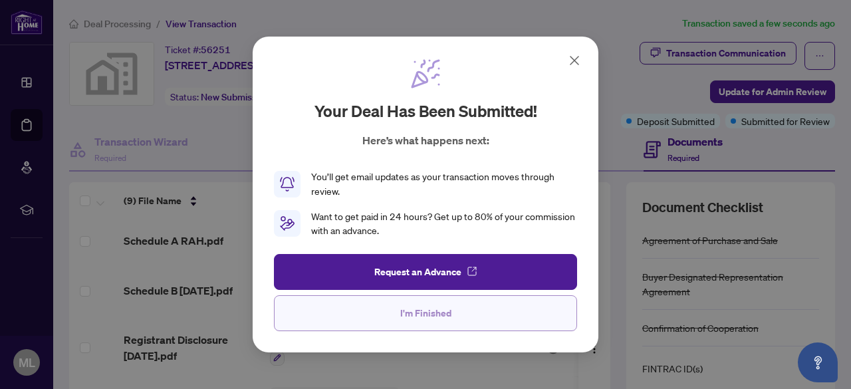
click at [431, 312] on span "I'm Finished" at bounding box center [425, 313] width 51 height 21
